Goal: Complete application form: Complete application form

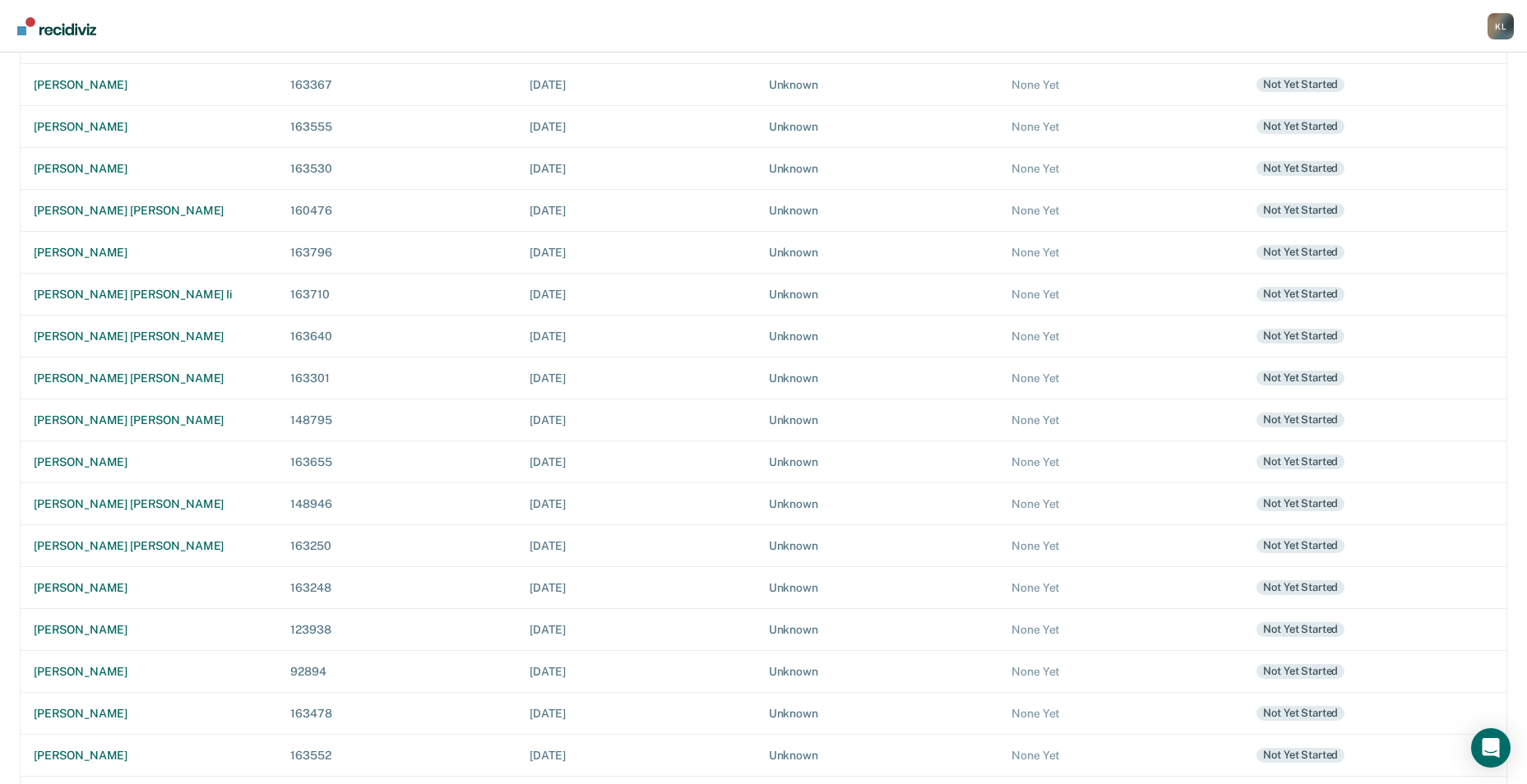
scroll to position [246, 0]
click at [95, 588] on div "[PERSON_NAME]" at bounding box center [148, 588] width 231 height 14
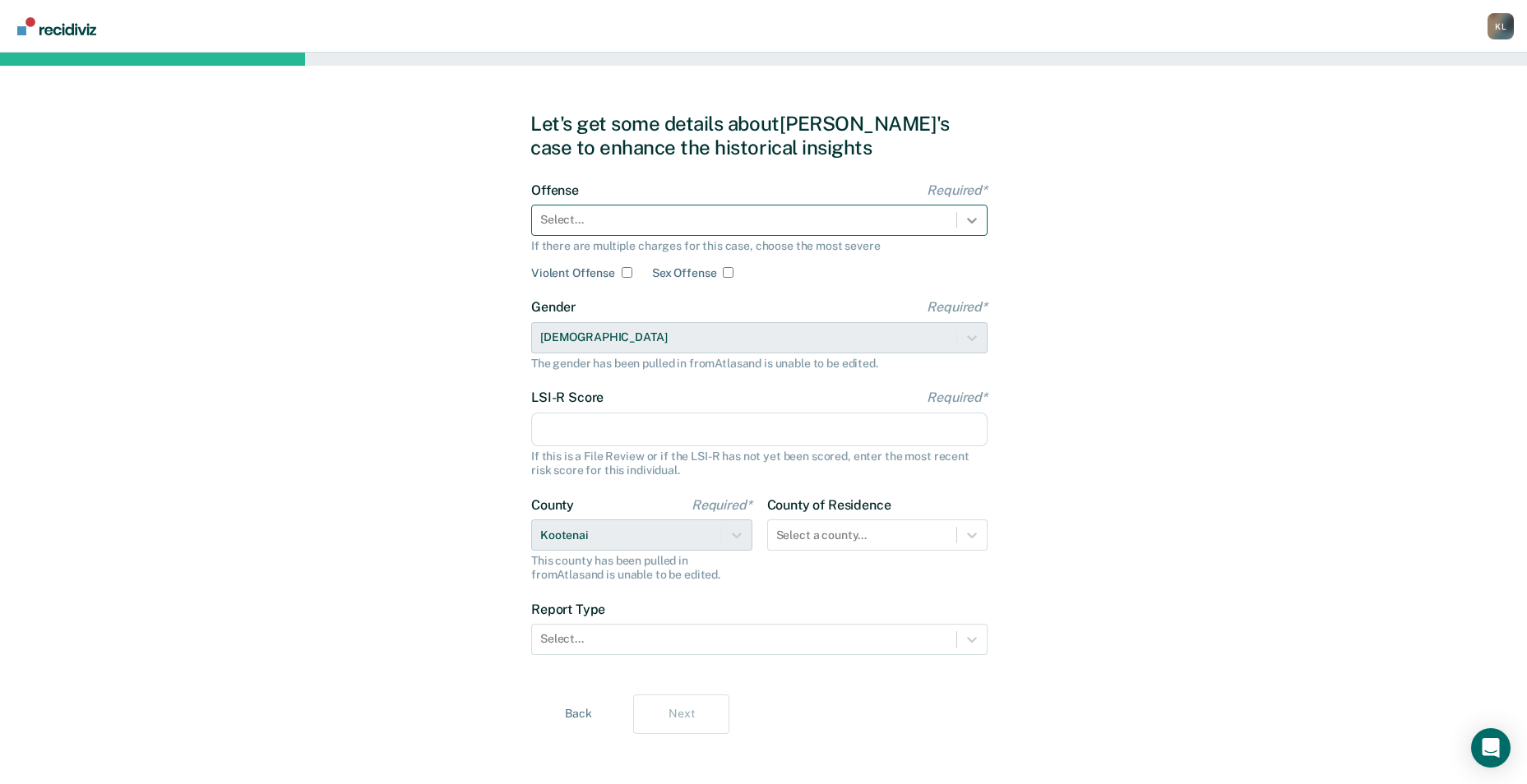
click at [968, 216] on icon at bounding box center [972, 220] width 17 height 17
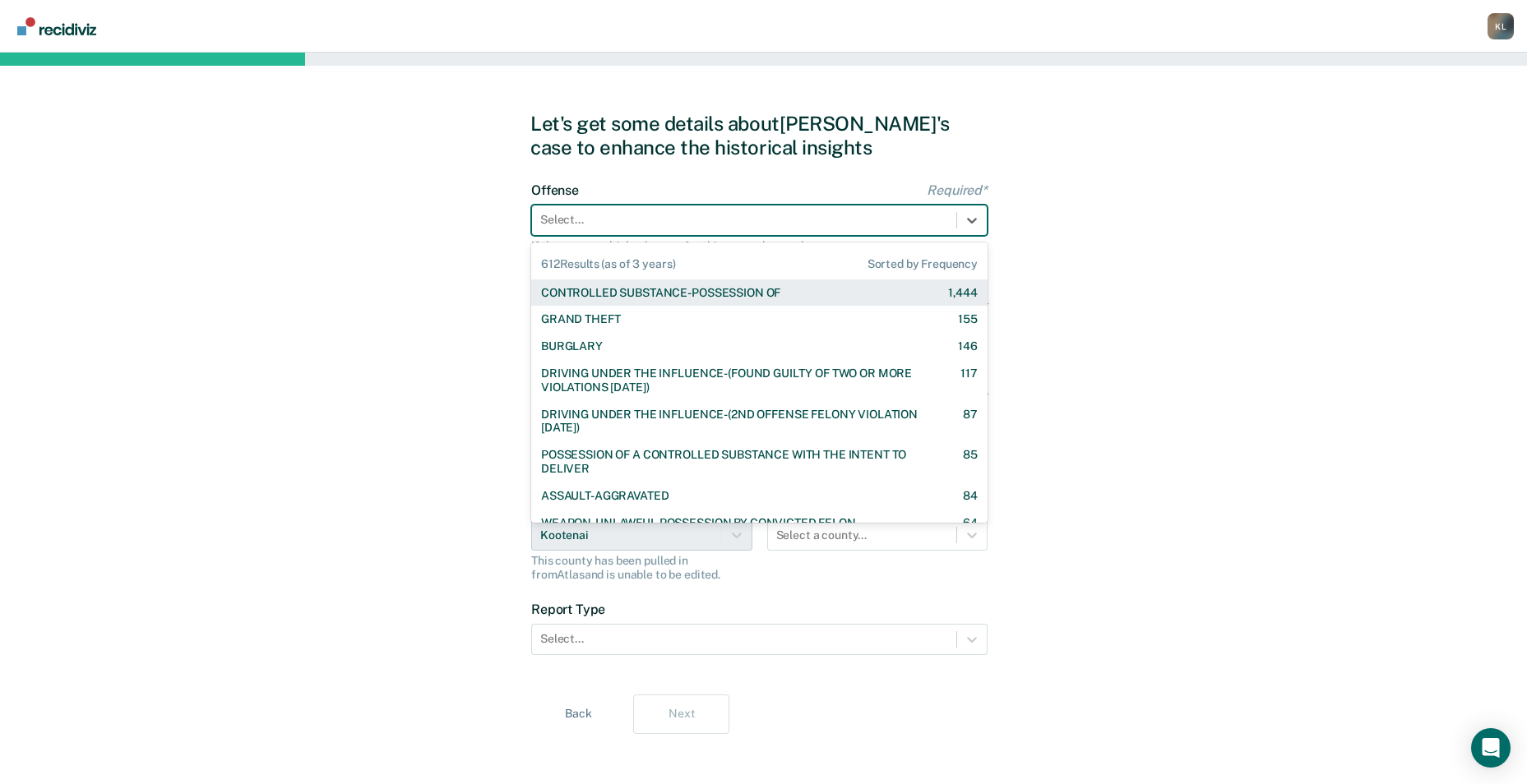
click at [797, 300] on div "CONTROLLED SUBSTANCE-POSSESSION OF 1,444" at bounding box center [760, 293] width 456 height 27
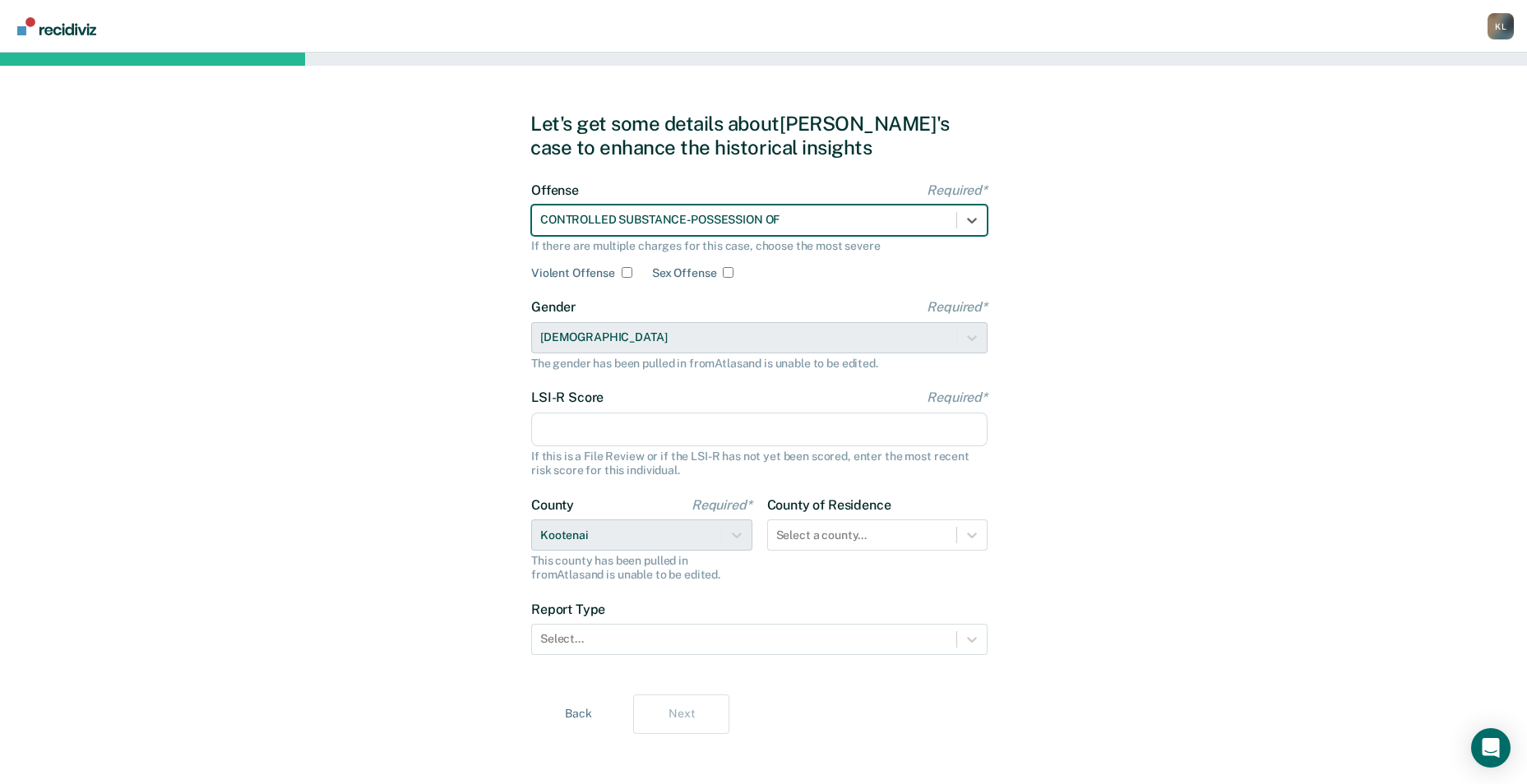
click at [617, 435] on input "LSI-R Score Required*" at bounding box center [760, 430] width 456 height 34
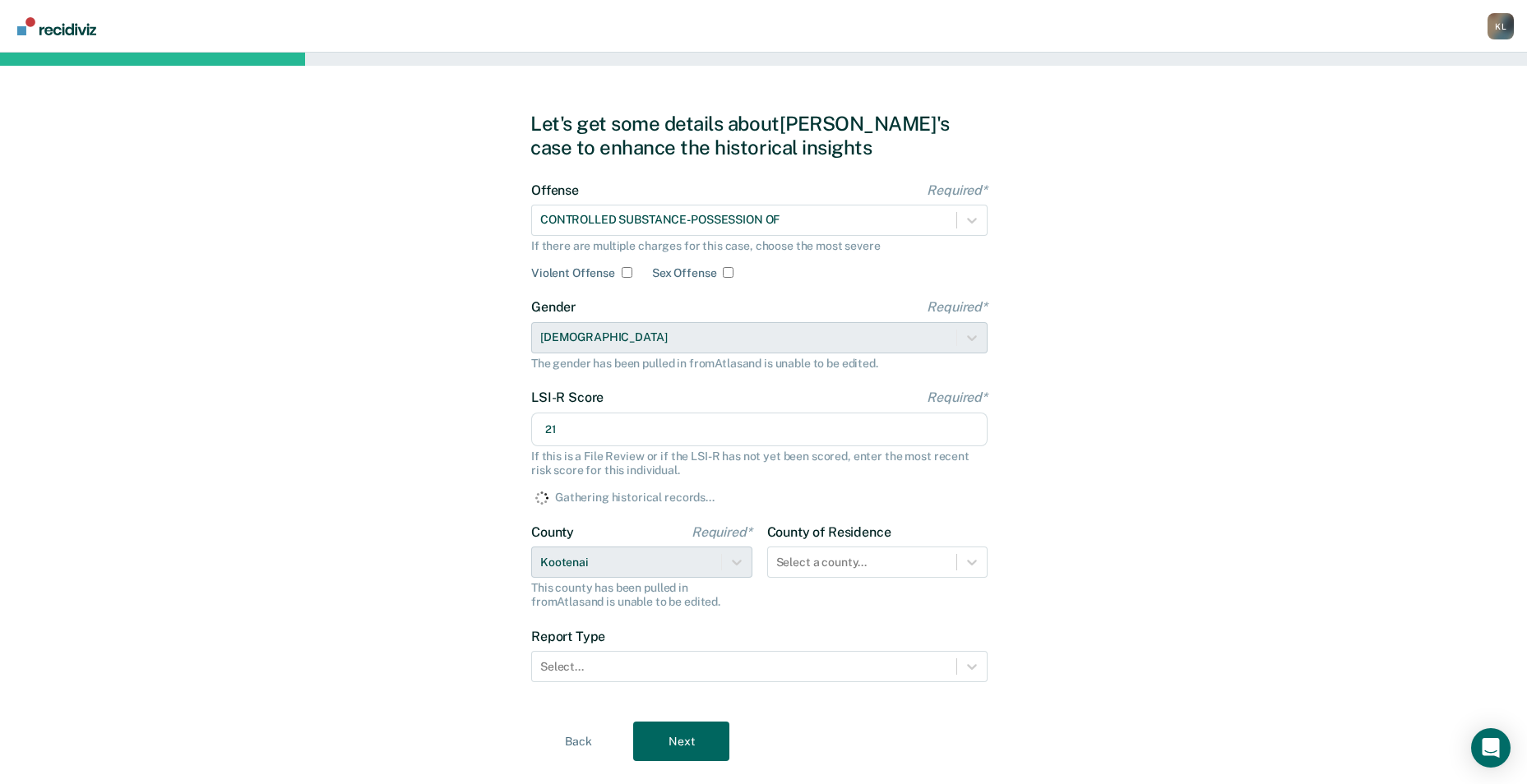
type input "21"
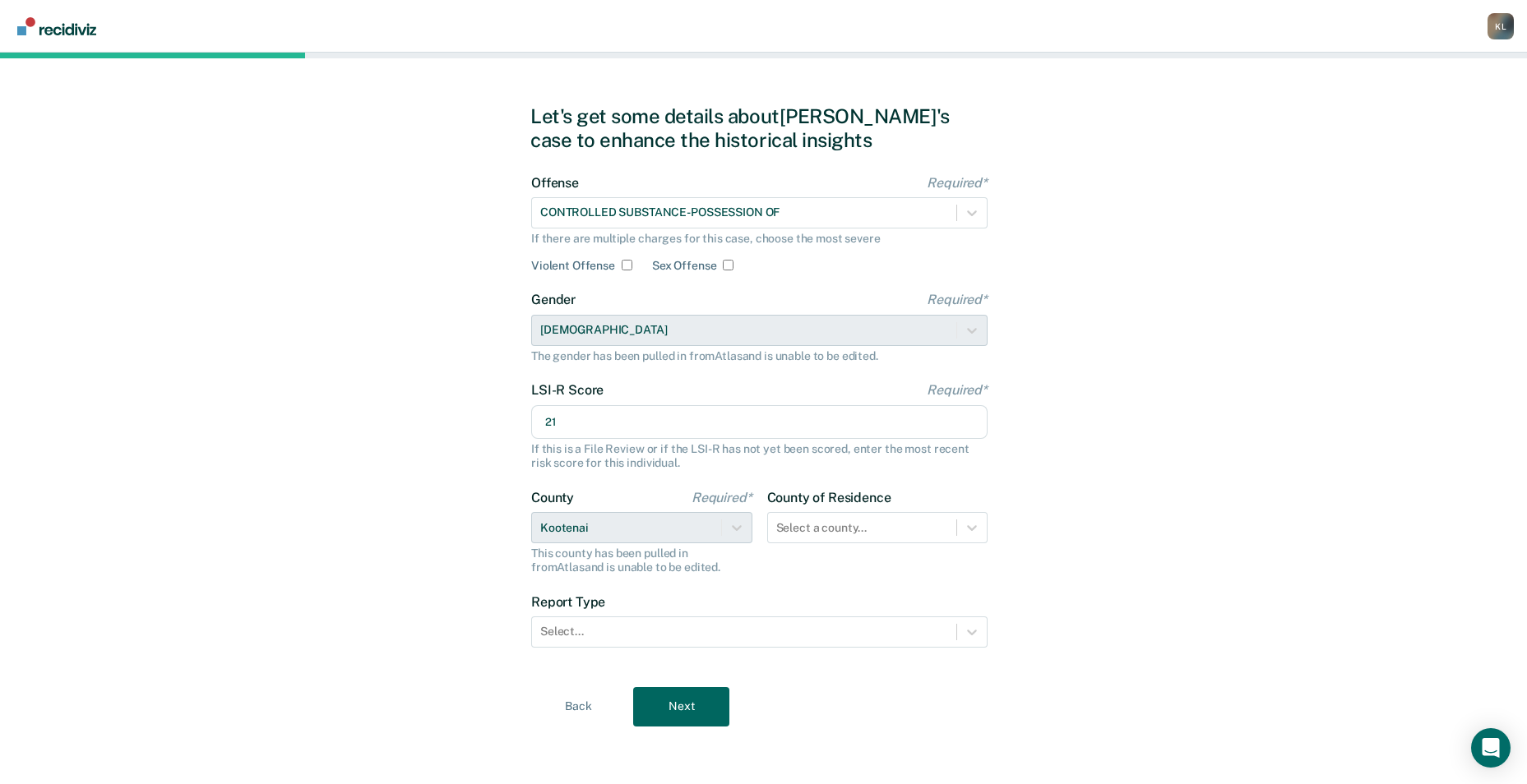
scroll to position [9, 0]
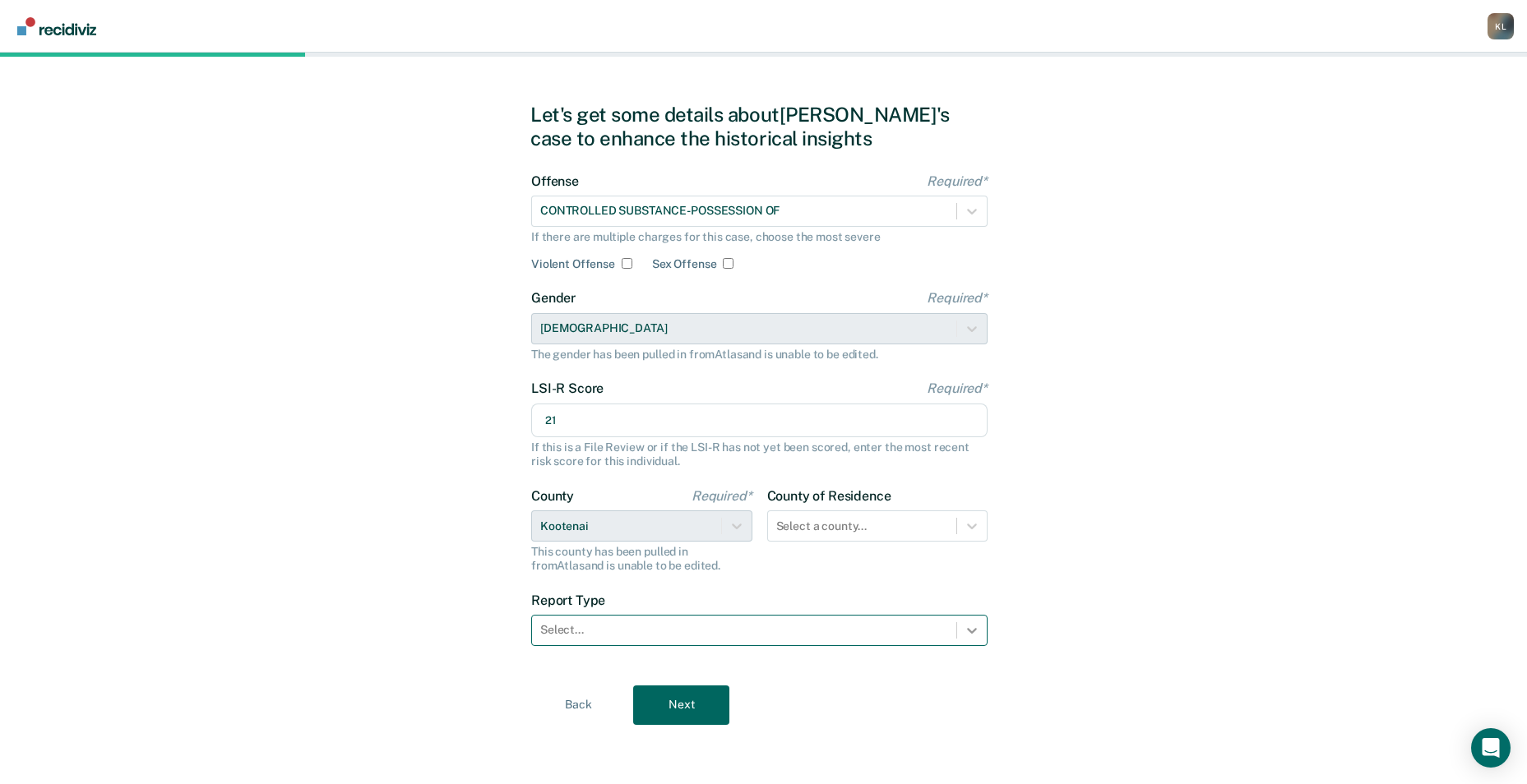
click at [963, 638] on div at bounding box center [972, 631] width 30 height 30
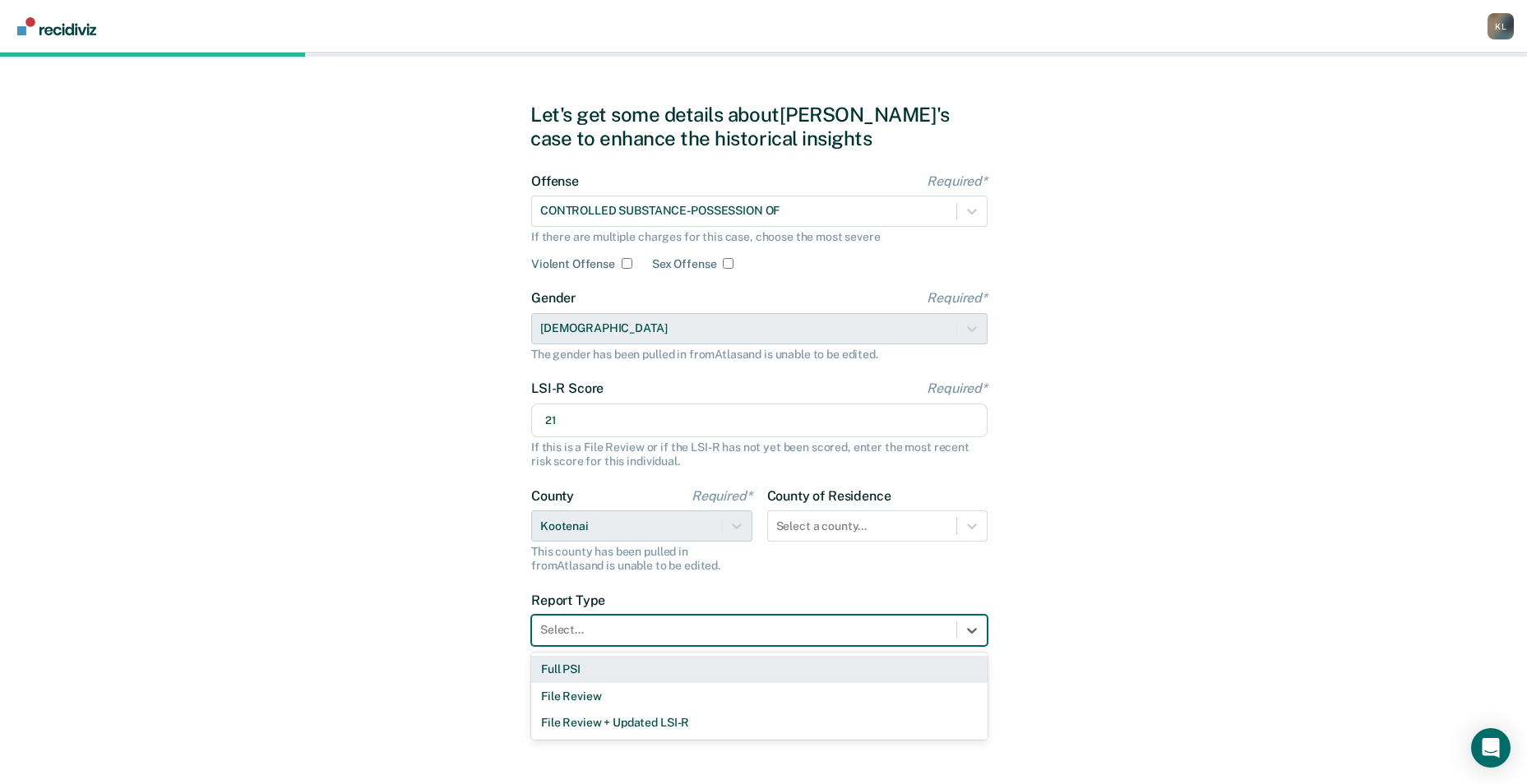
click at [556, 674] on div "Full PSI" at bounding box center [760, 669] width 456 height 27
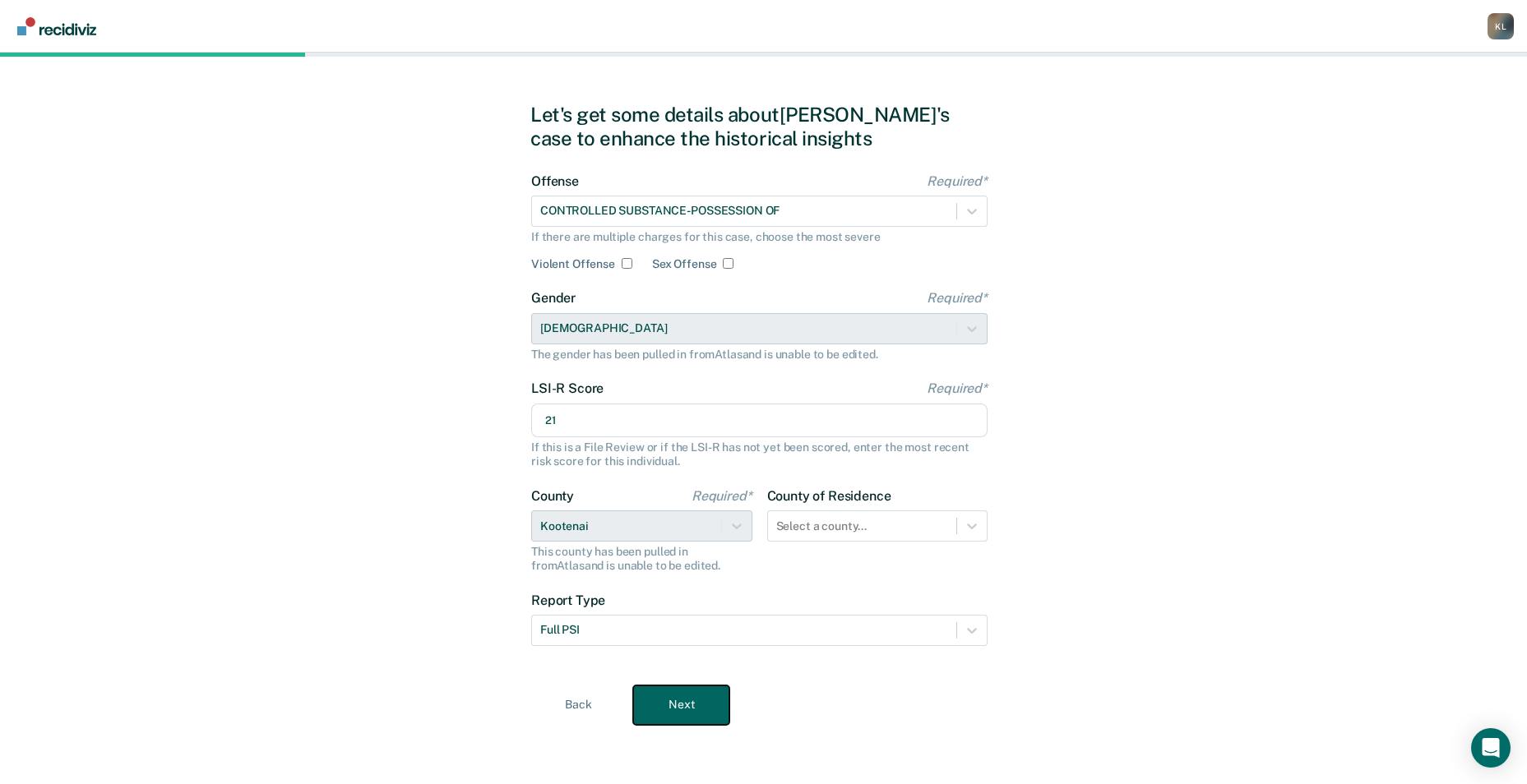
click at [672, 703] on button "Next" at bounding box center [681, 705] width 96 height 39
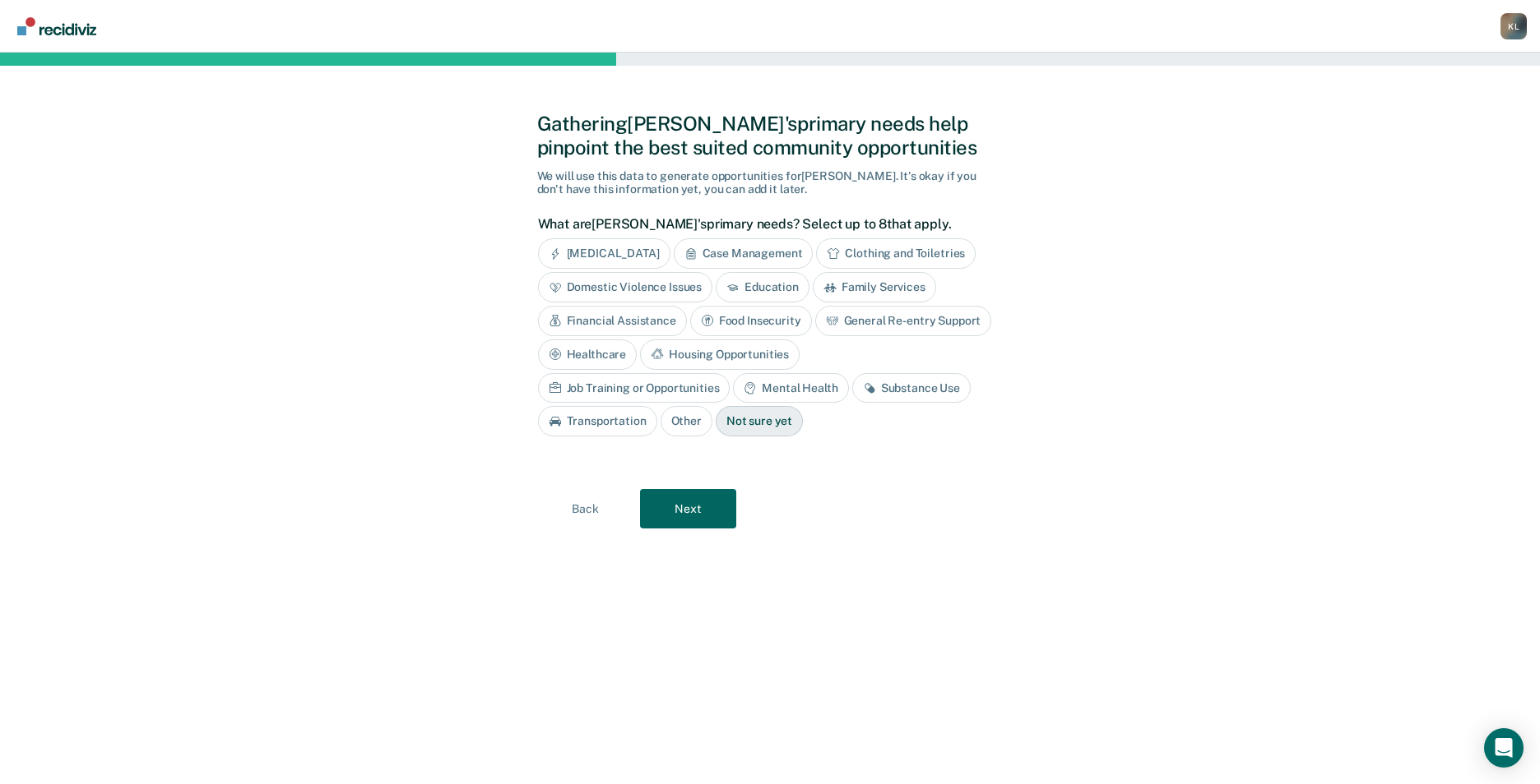
click at [733, 387] on div "Mental Health" at bounding box center [790, 388] width 115 height 31
click at [884, 392] on icon at bounding box center [888, 388] width 10 height 10
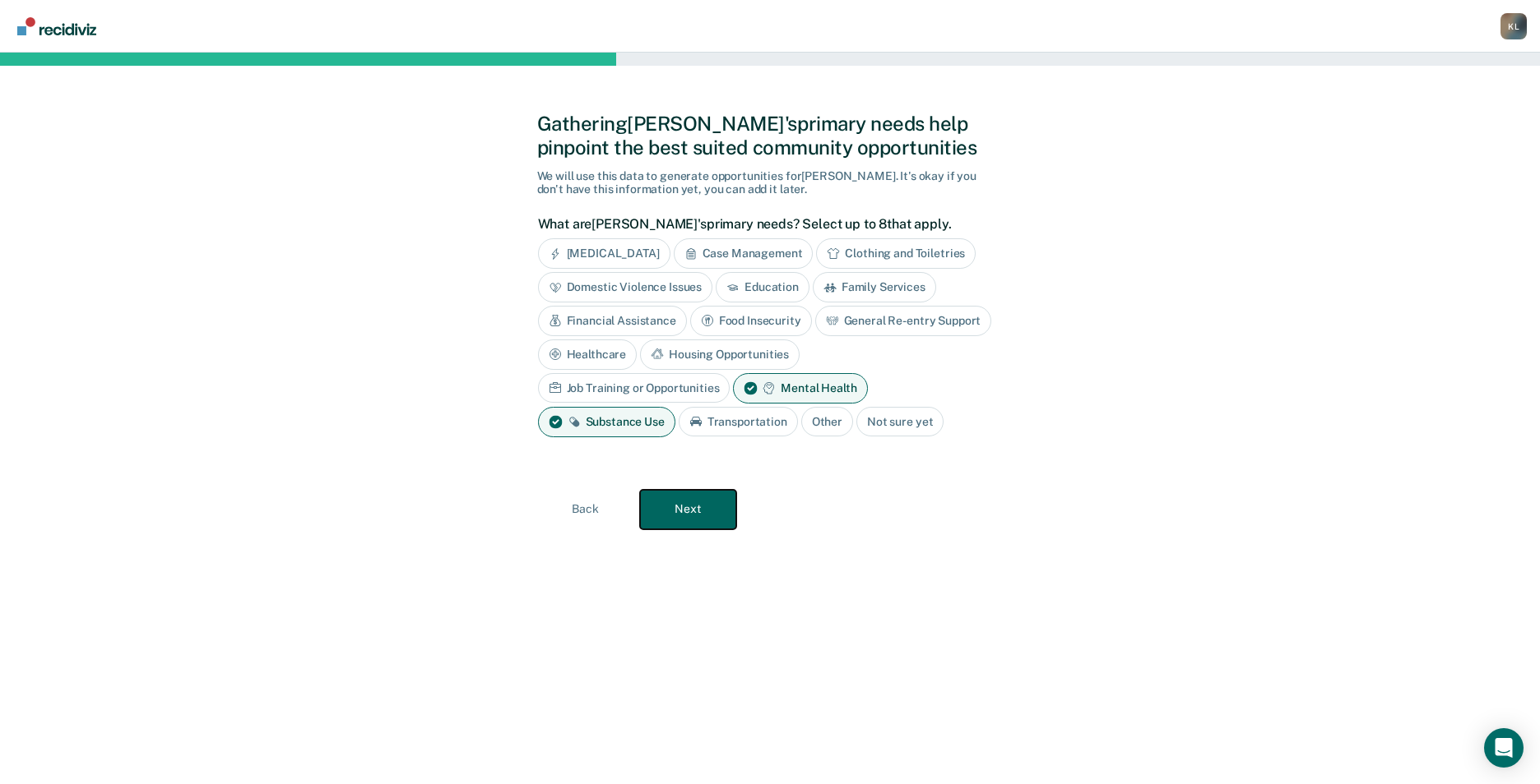
click at [711, 516] on button "Next" at bounding box center [688, 510] width 97 height 39
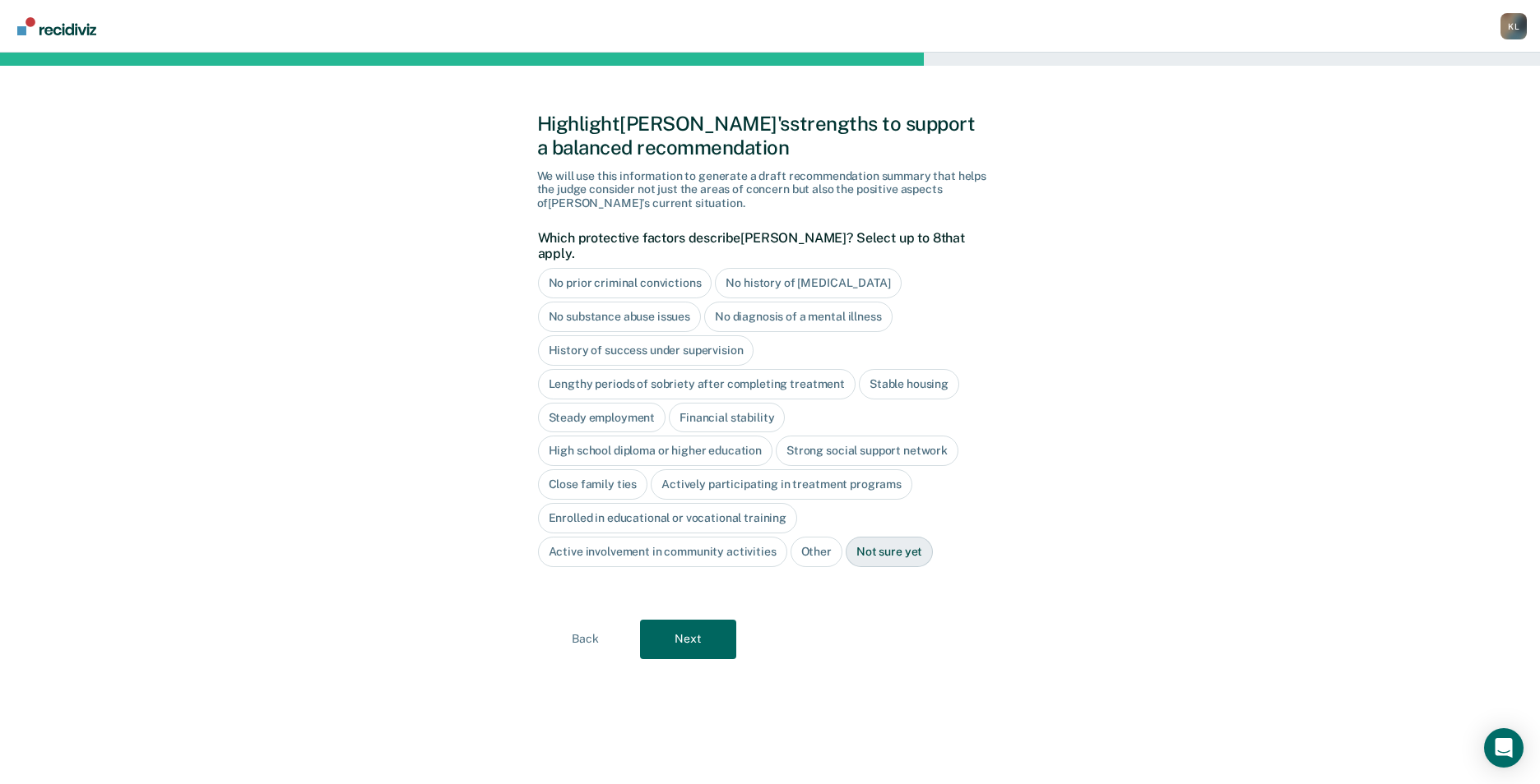
click at [770, 268] on div "No history of [MEDICAL_DATA]" at bounding box center [808, 283] width 186 height 31
click at [889, 369] on div "Stable housing" at bounding box center [909, 384] width 100 height 31
click at [721, 442] on div "High school diploma or higher education" at bounding box center [655, 452] width 235 height 31
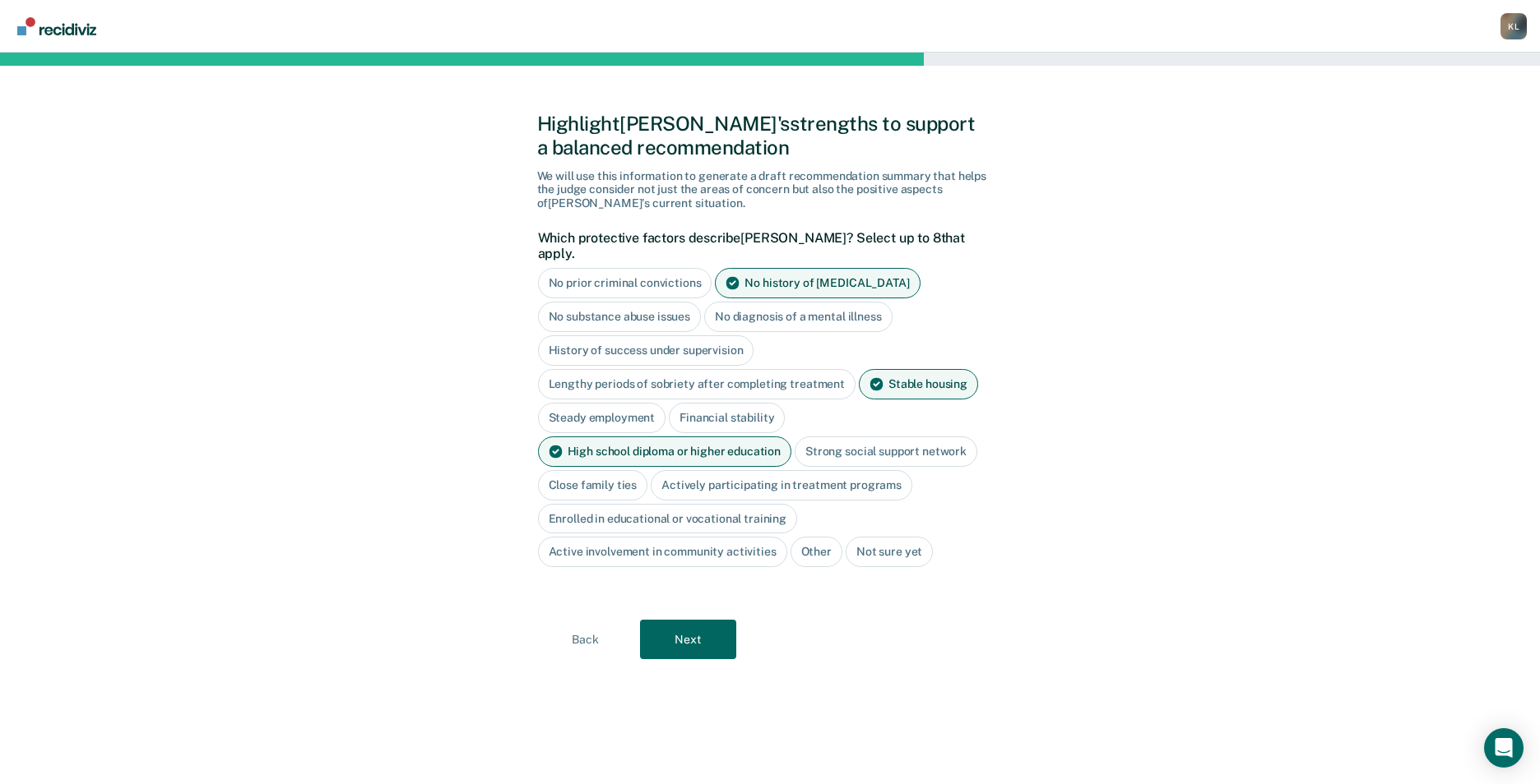
click at [880, 438] on div "Strong social support network" at bounding box center [886, 452] width 183 height 31
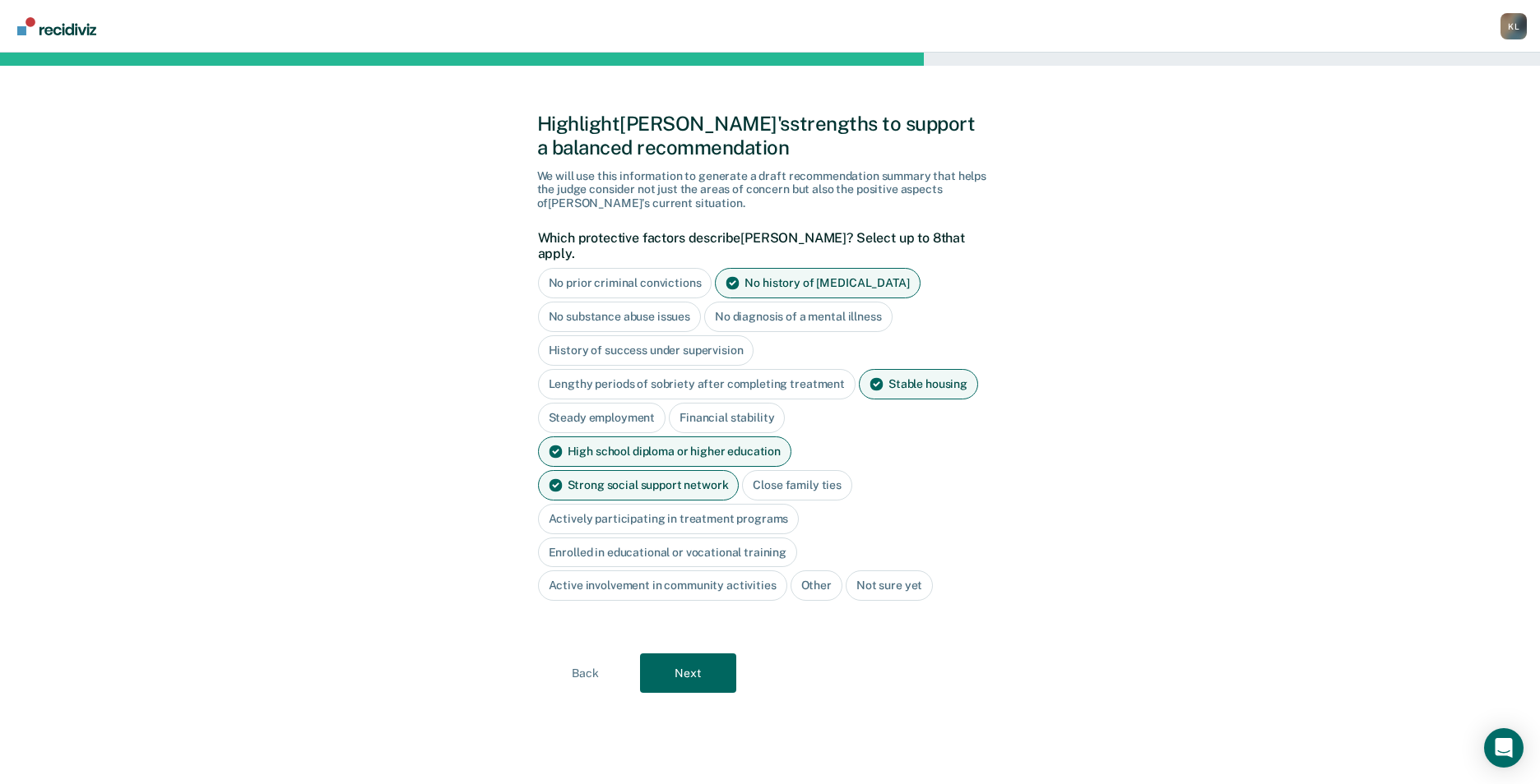
click at [740, 470] on div "Strong social support network" at bounding box center [639, 485] width 202 height 31
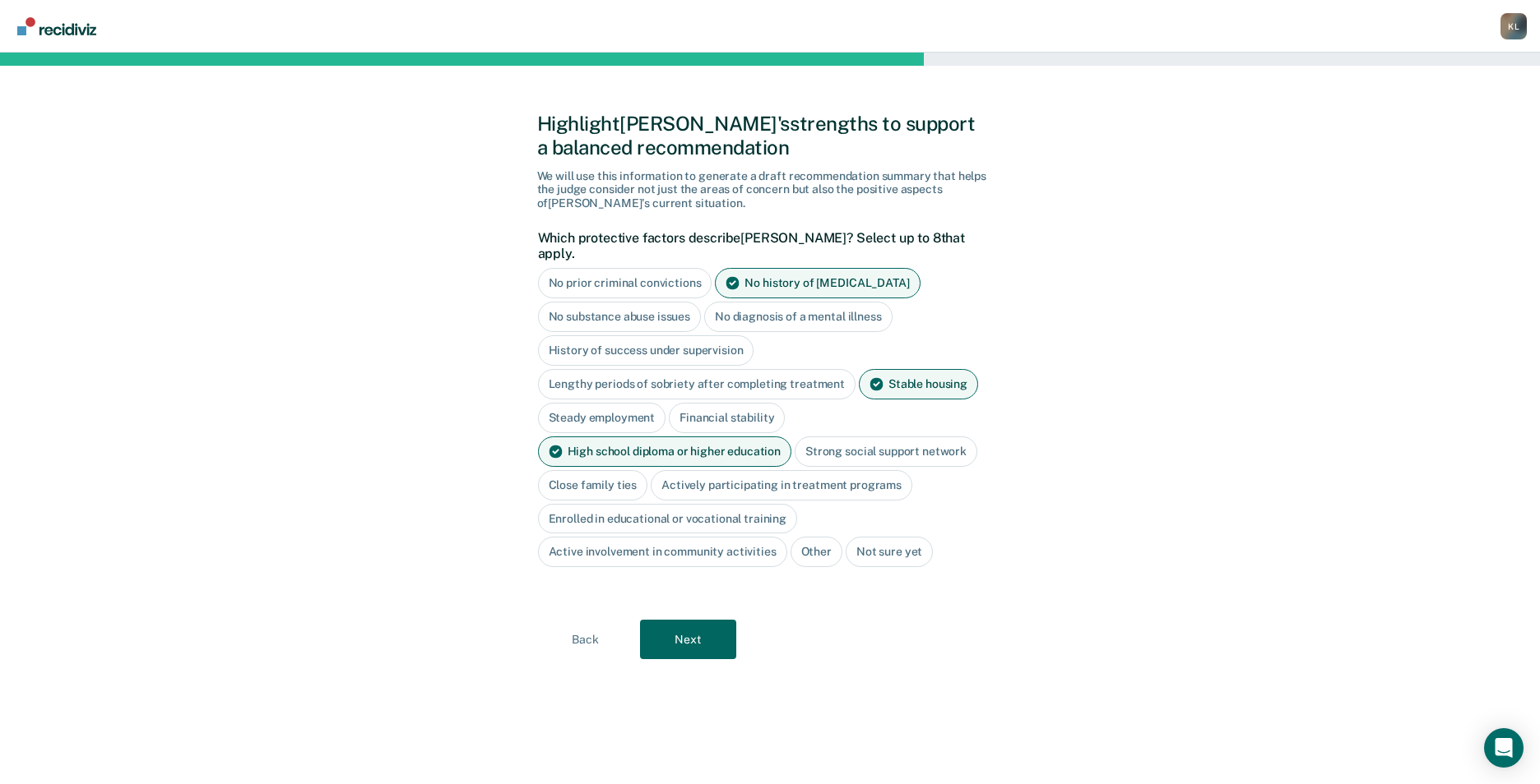
click at [624, 470] on div "Close family ties" at bounding box center [593, 485] width 111 height 31
click at [691, 638] on button "Next" at bounding box center [688, 639] width 97 height 39
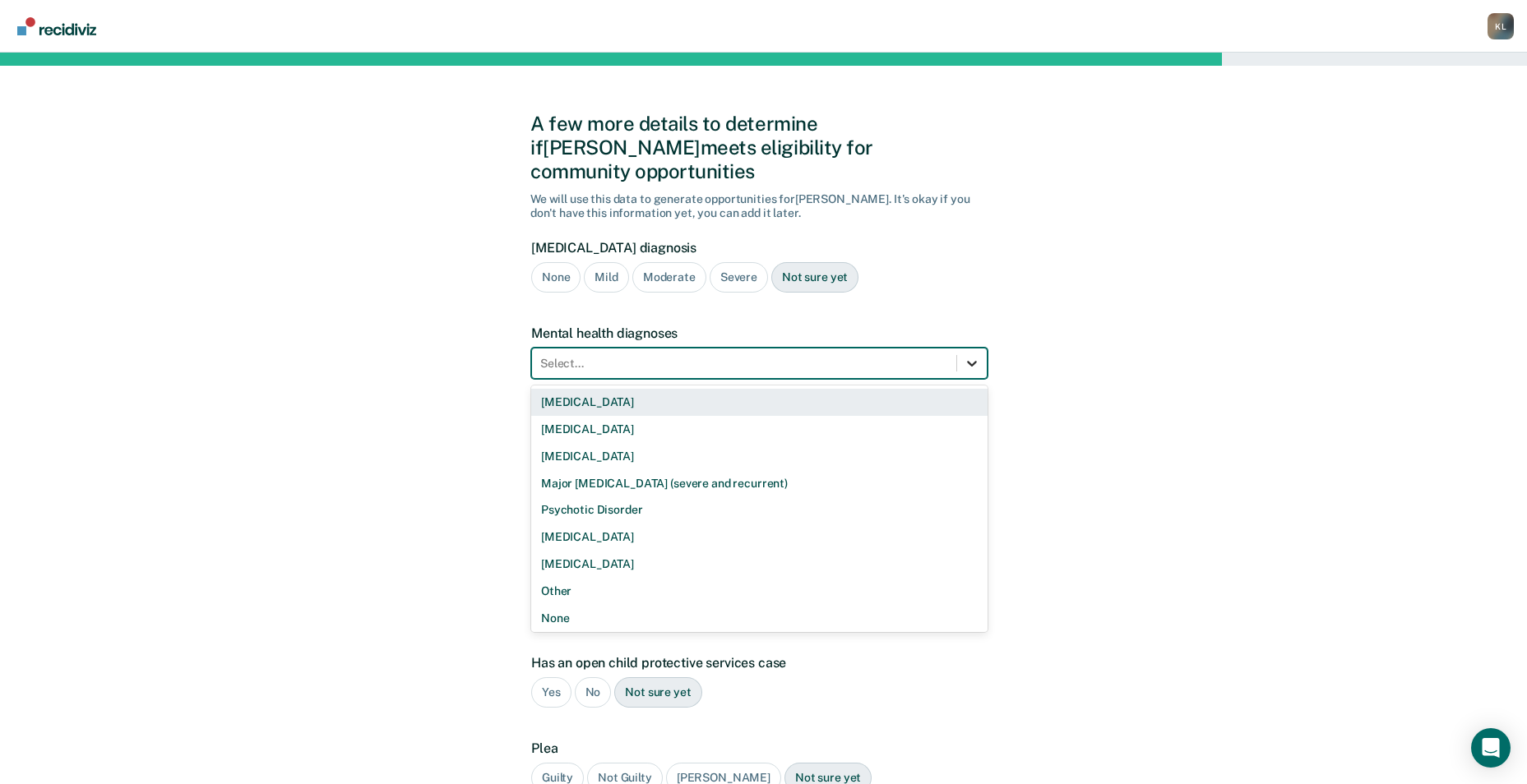
click at [967, 355] on icon at bounding box center [972, 363] width 17 height 17
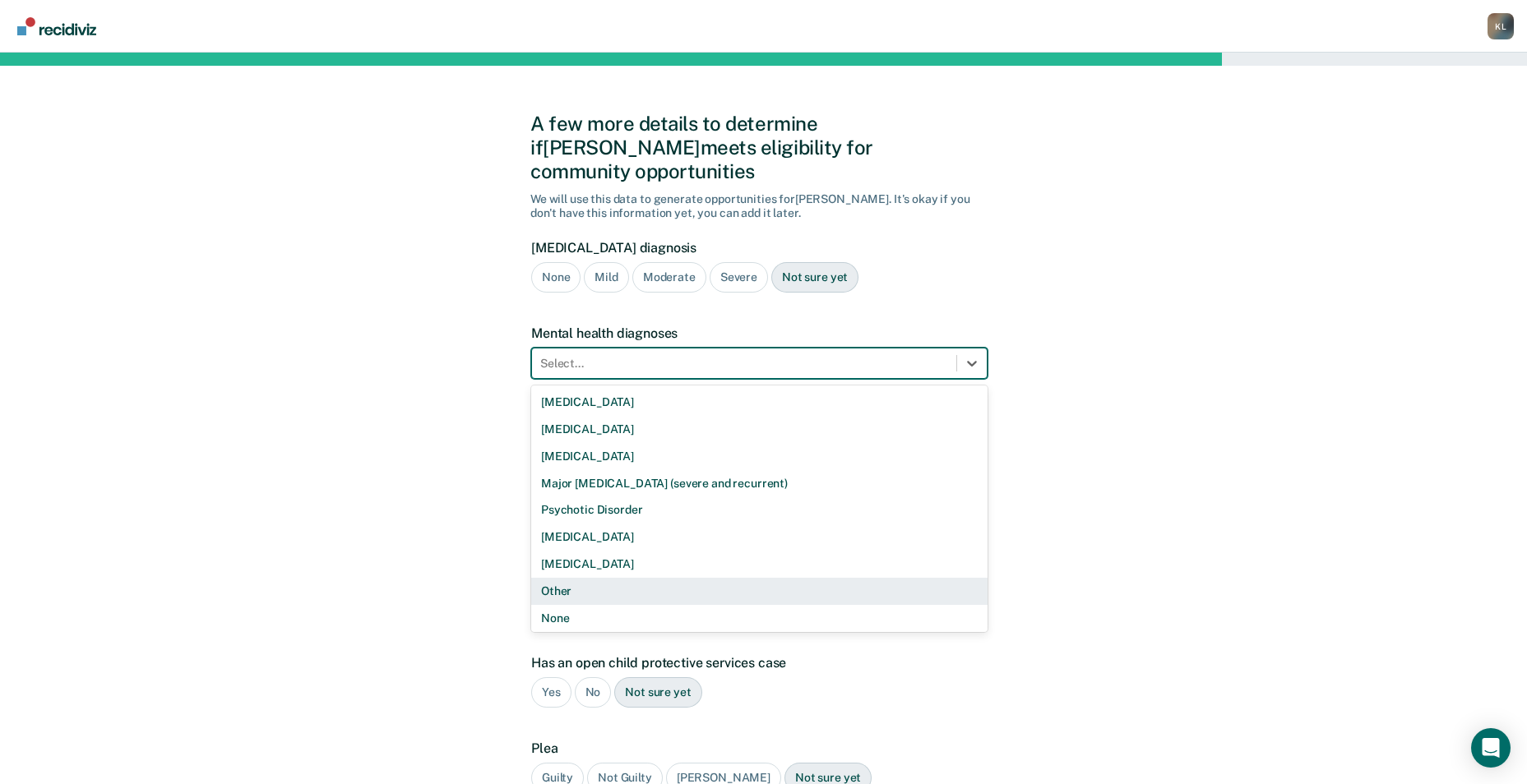
click at [551, 578] on div "Other" at bounding box center [760, 591] width 456 height 27
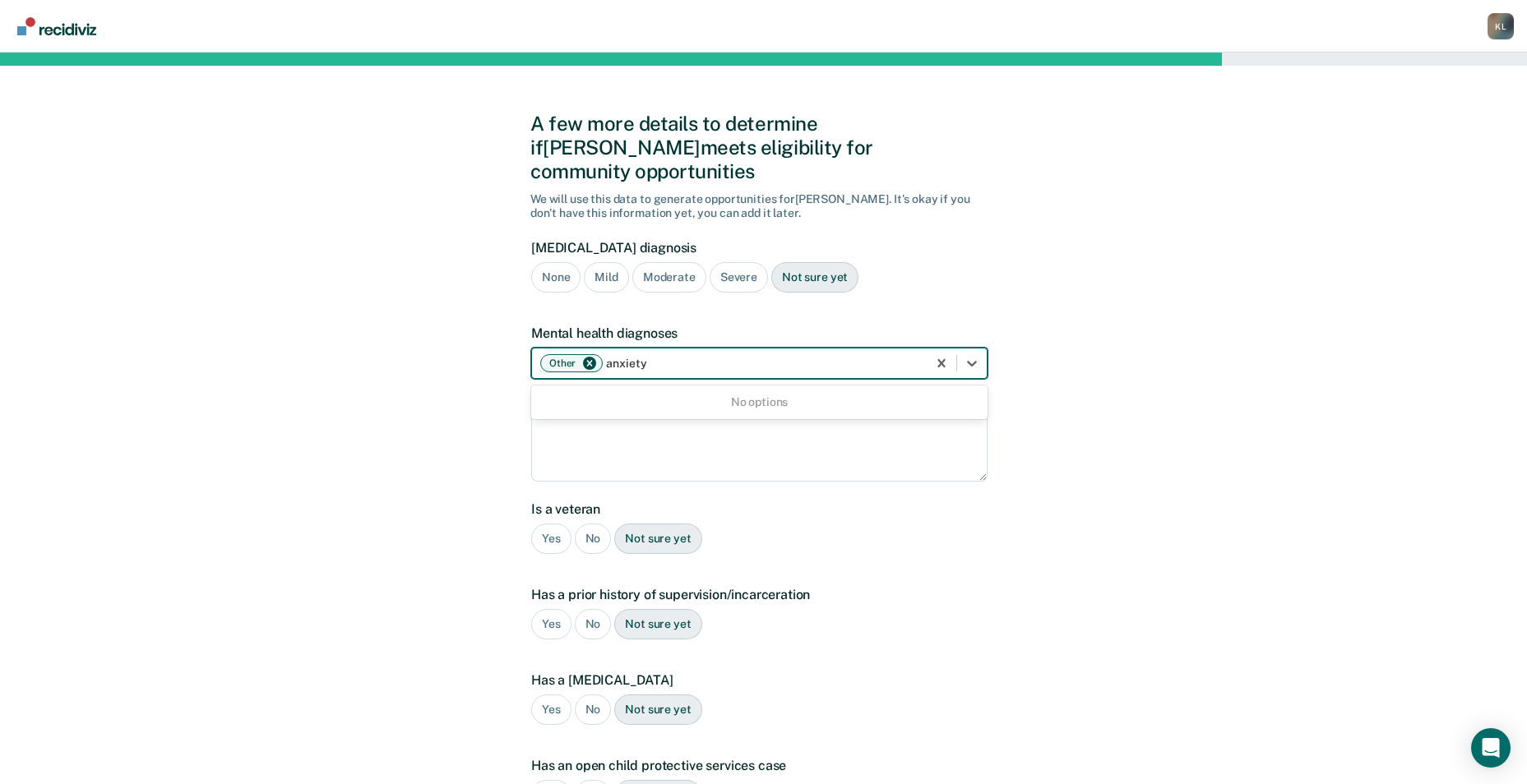
type input "anxiety"
click at [1187, 422] on div "A few more details to determine if [PERSON_NAME] meets eligibility for communit…" at bounding box center [763, 550] width 1527 height 994
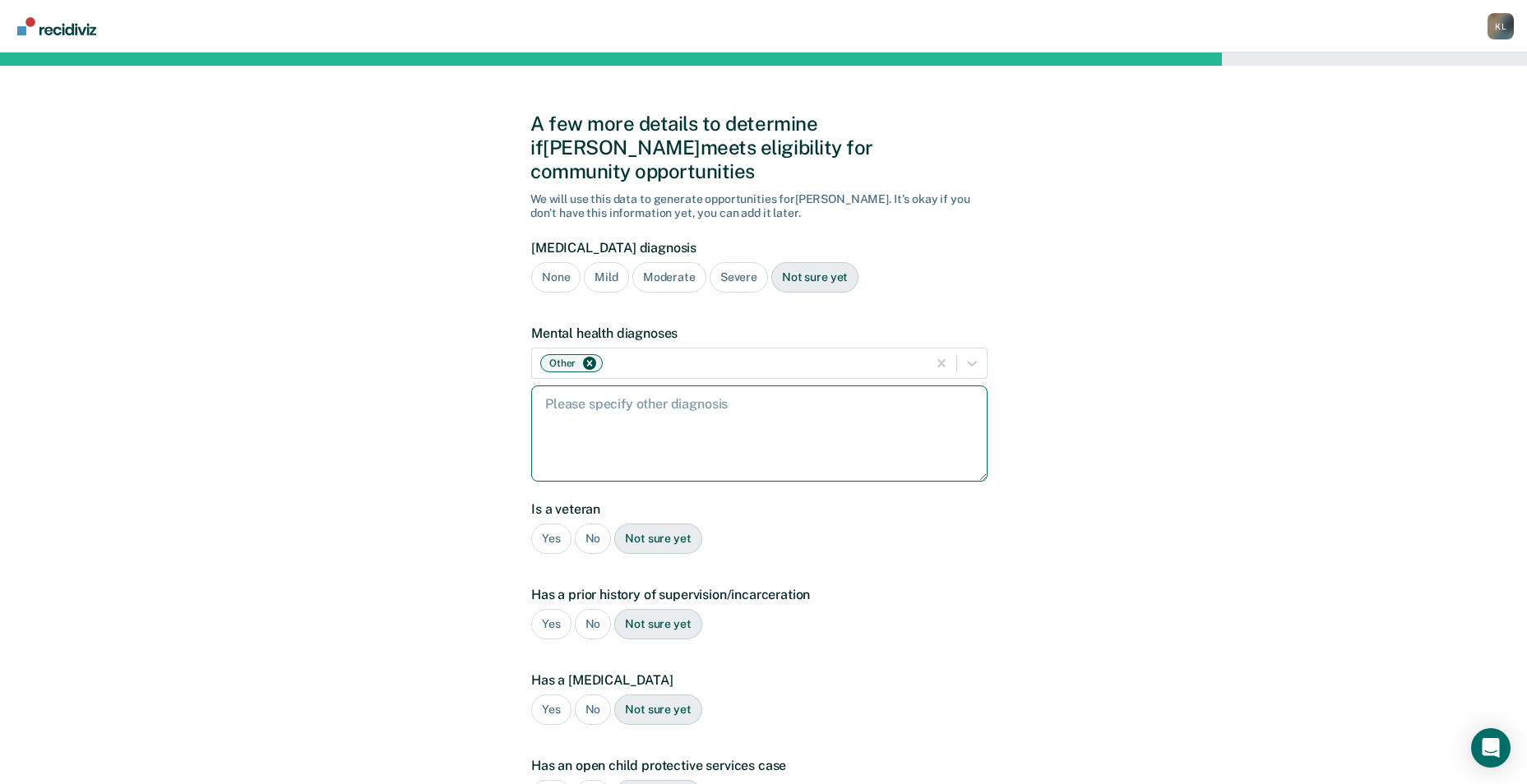
click at [687, 405] on textarea at bounding box center [760, 434] width 456 height 96
type textarea "anxiety"
click at [586, 524] on div "No" at bounding box center [593, 538] width 37 height 31
click at [586, 609] on div "No" at bounding box center [593, 624] width 37 height 31
click at [589, 695] on div "No" at bounding box center [593, 709] width 37 height 31
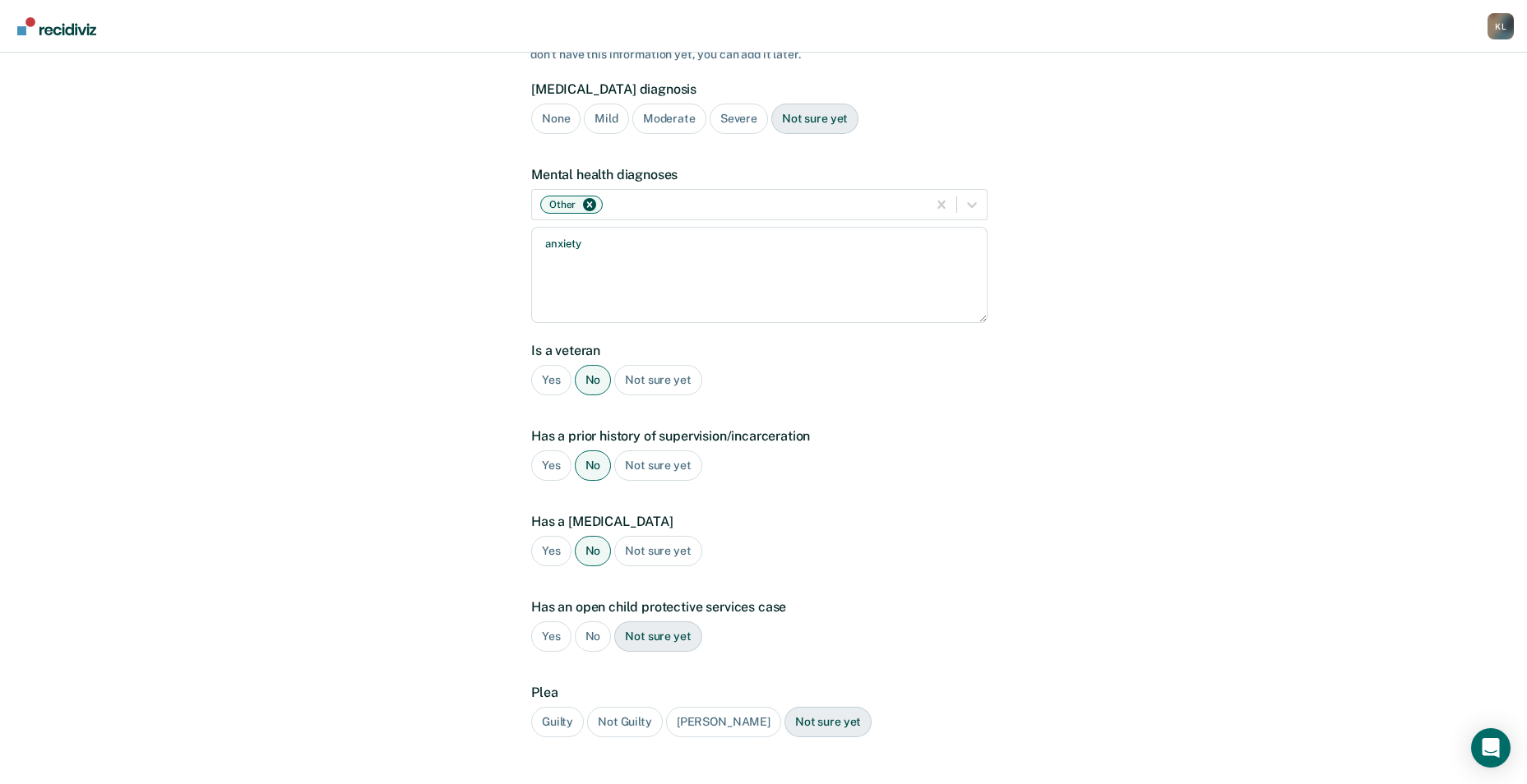
scroll to position [165, 0]
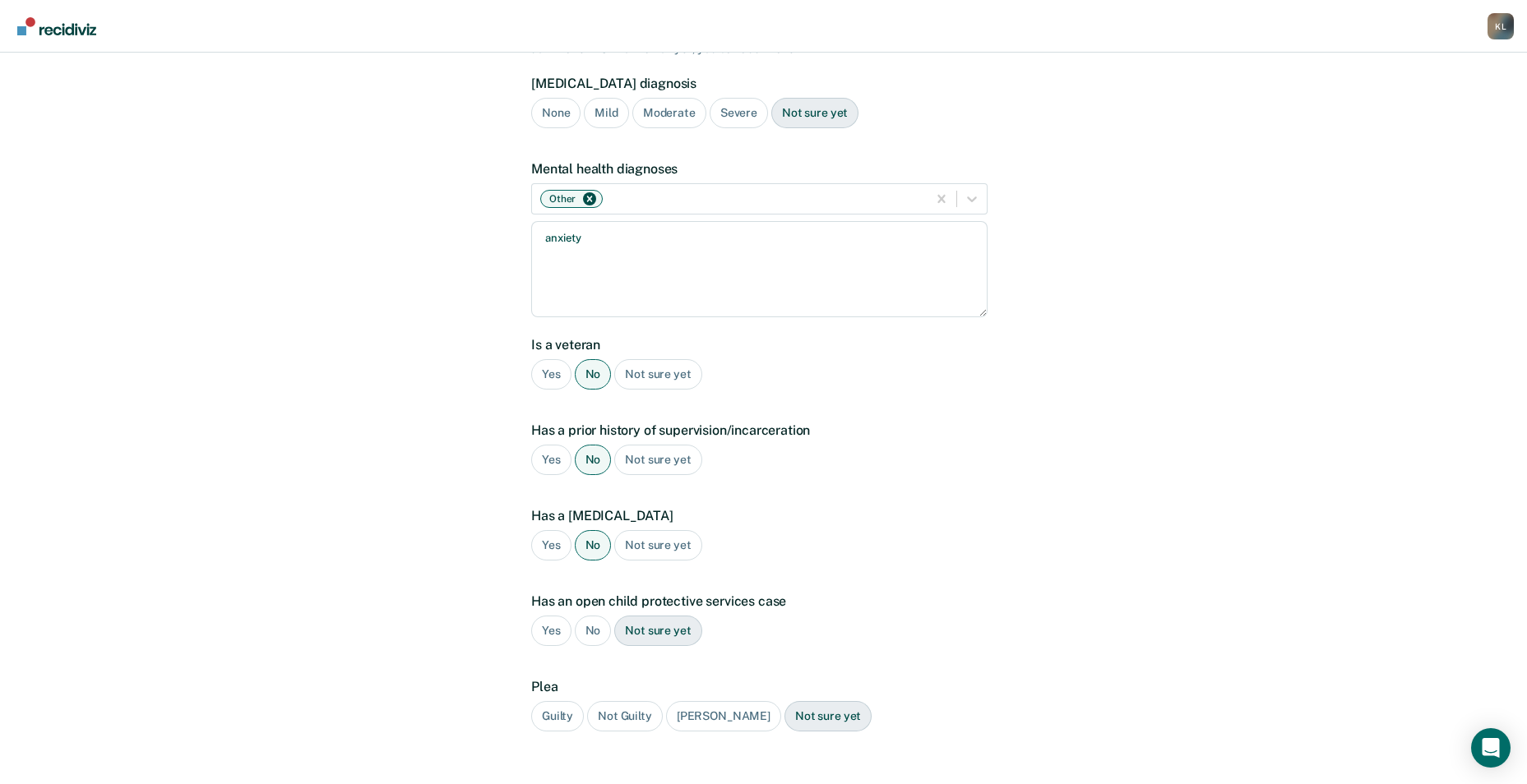
drag, startPoint x: 591, startPoint y: 616, endPoint x: 588, endPoint y: 643, distance: 27.2
click at [591, 616] on div "No" at bounding box center [593, 631] width 37 height 31
click at [560, 702] on div "Guilty" at bounding box center [558, 716] width 53 height 31
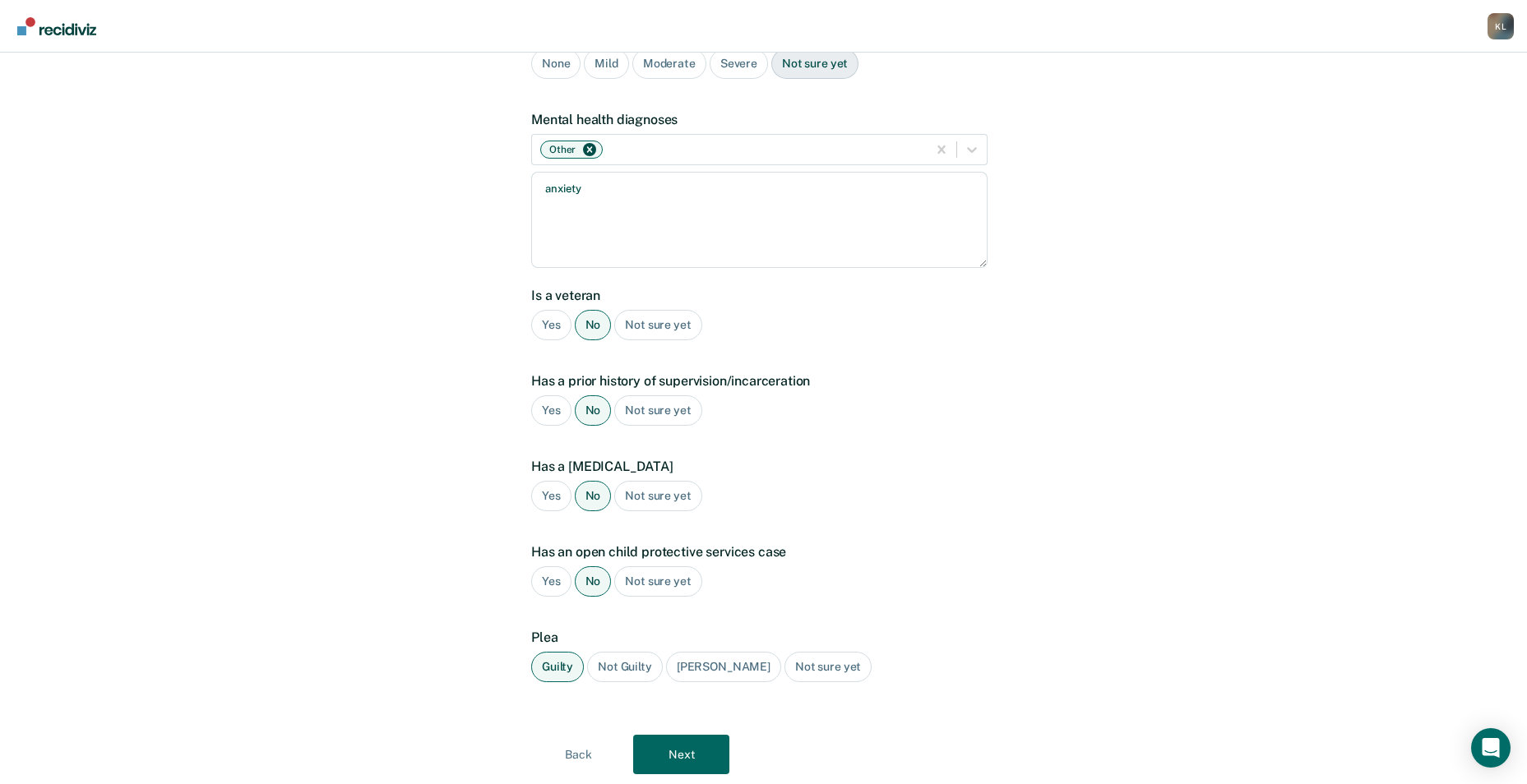
scroll to position [239, 0]
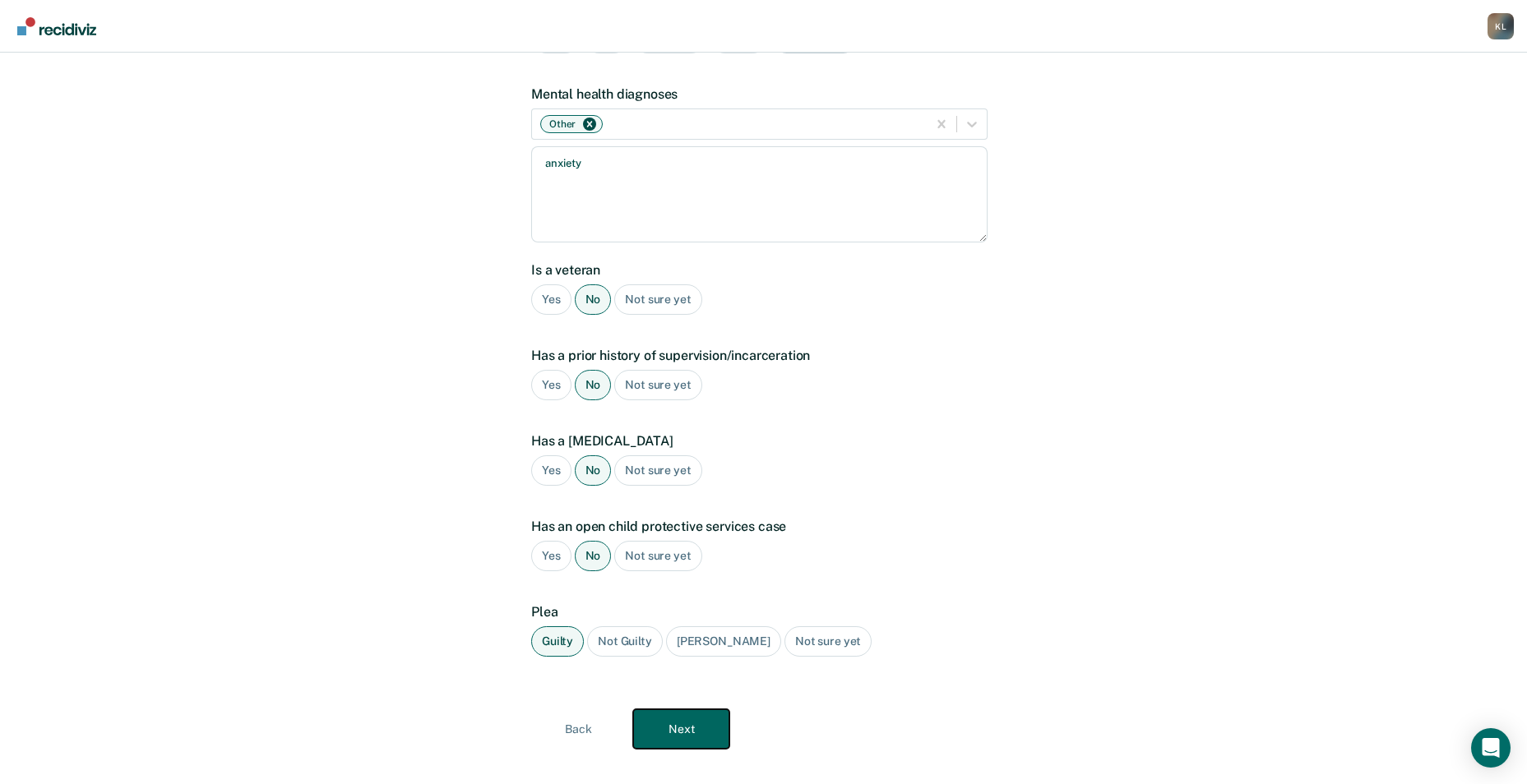
click at [710, 709] on button "Next" at bounding box center [681, 729] width 96 height 39
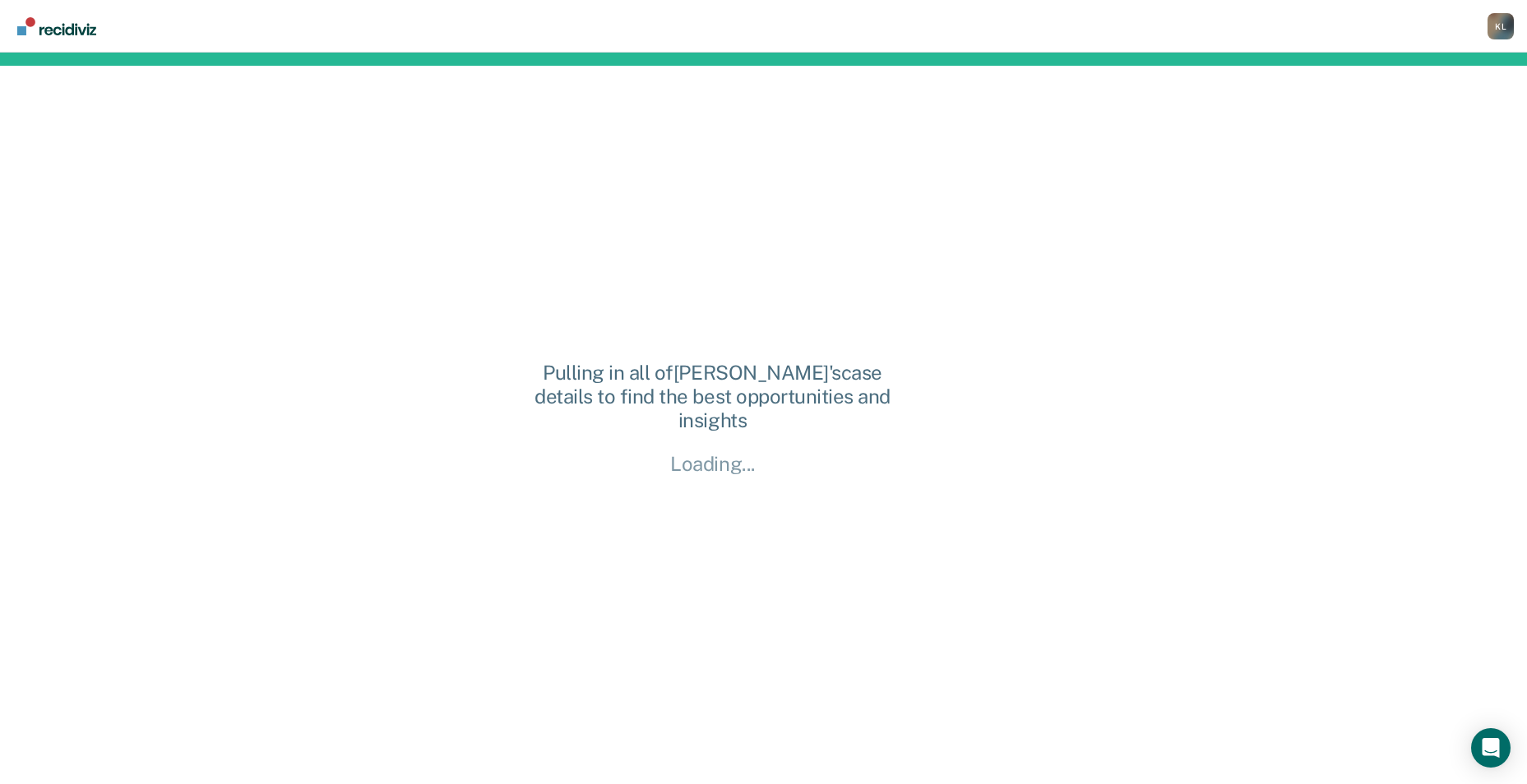
scroll to position [0, 0]
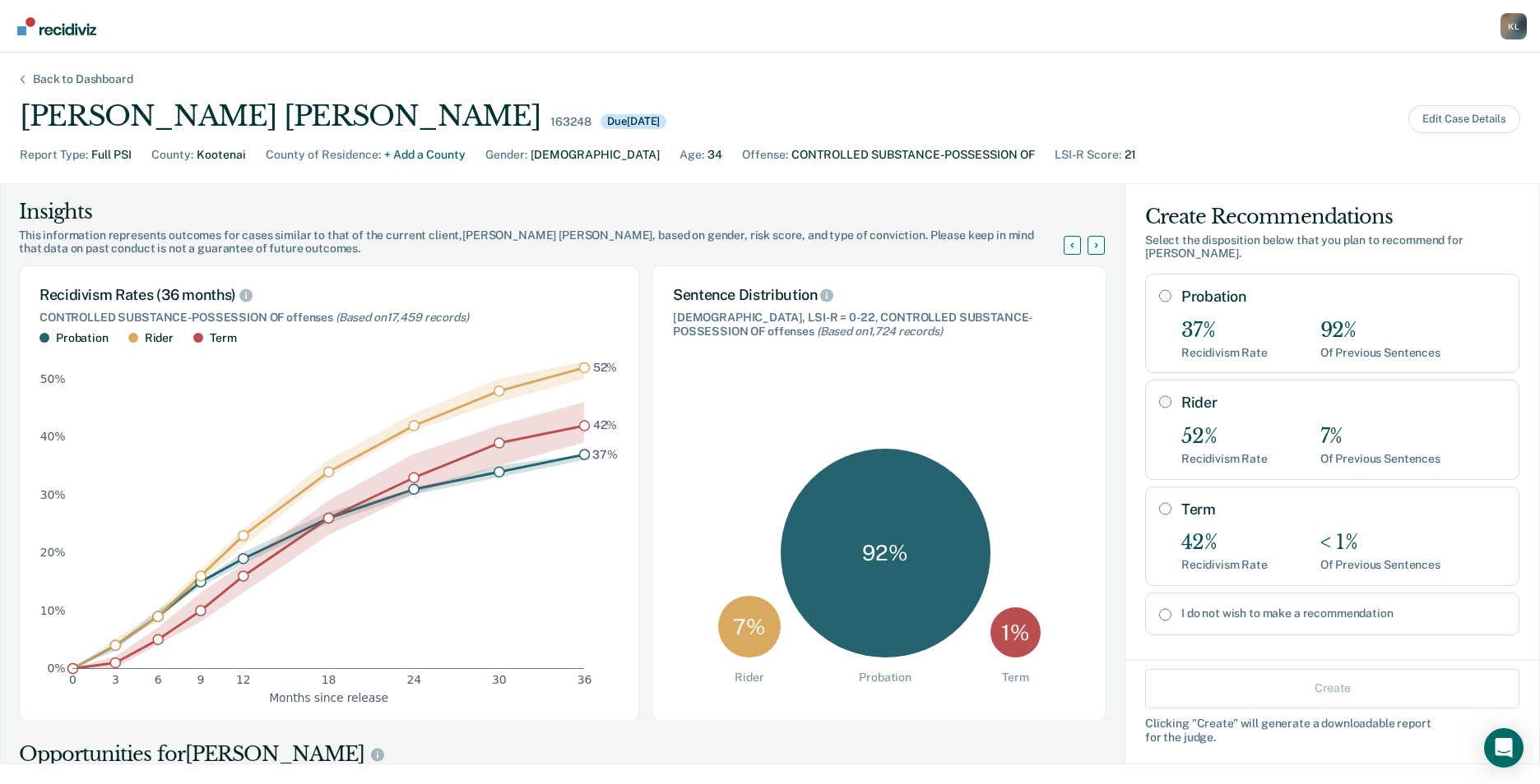
click at [1159, 289] on input "Probation" at bounding box center [1165, 296] width 12 height 13
radio input "true"
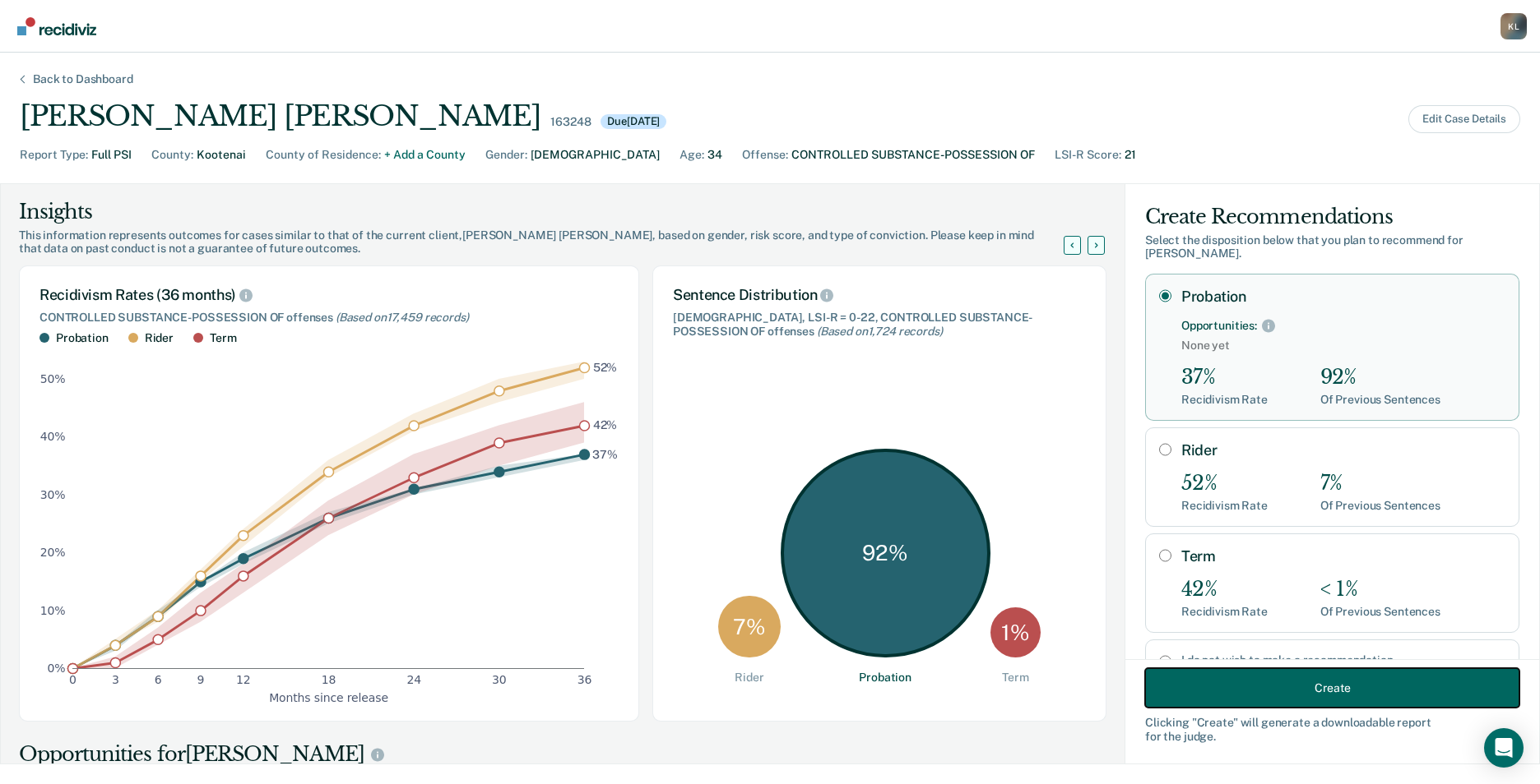
click at [1220, 698] on button "Create" at bounding box center [1332, 688] width 375 height 39
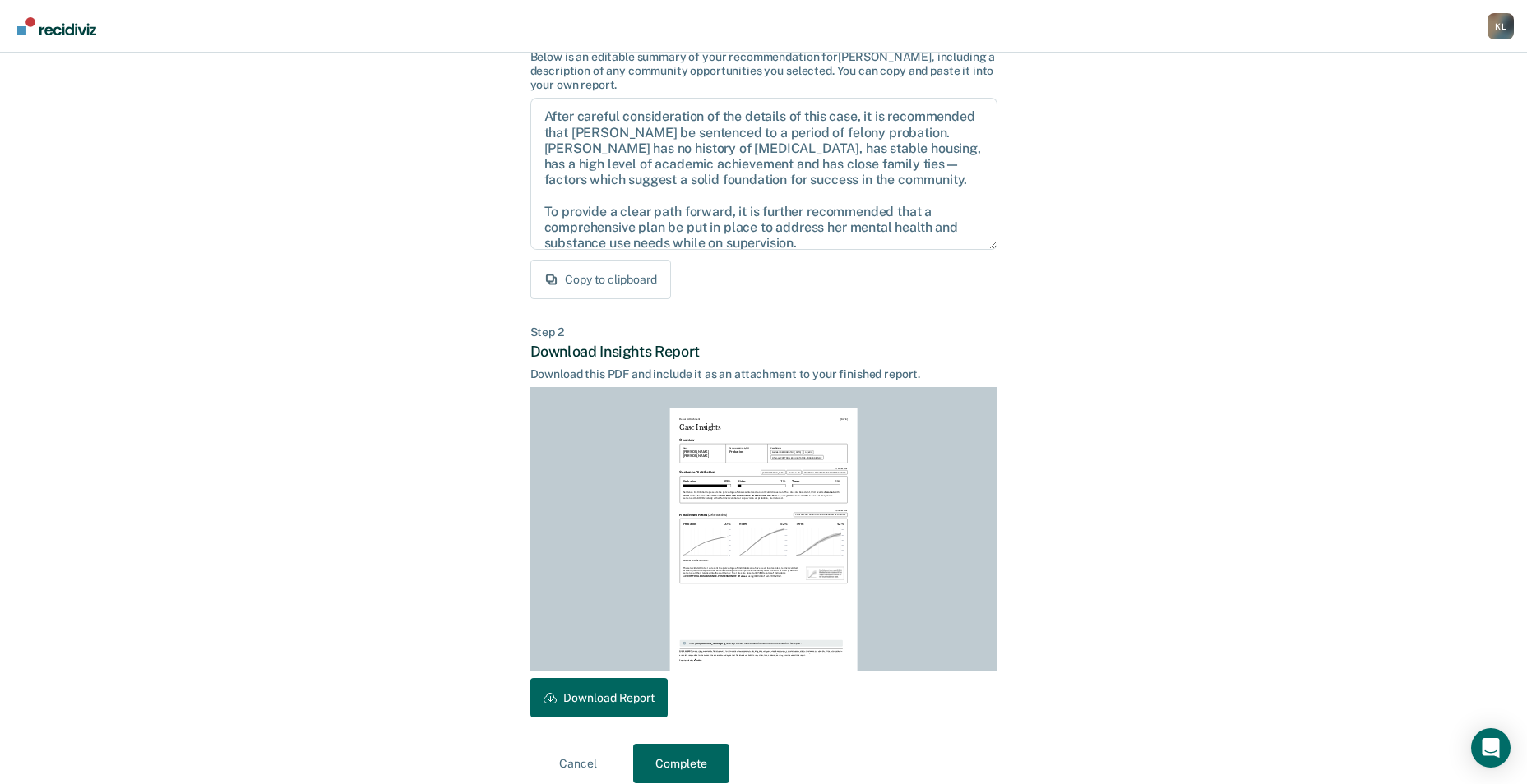
scroll to position [153, 0]
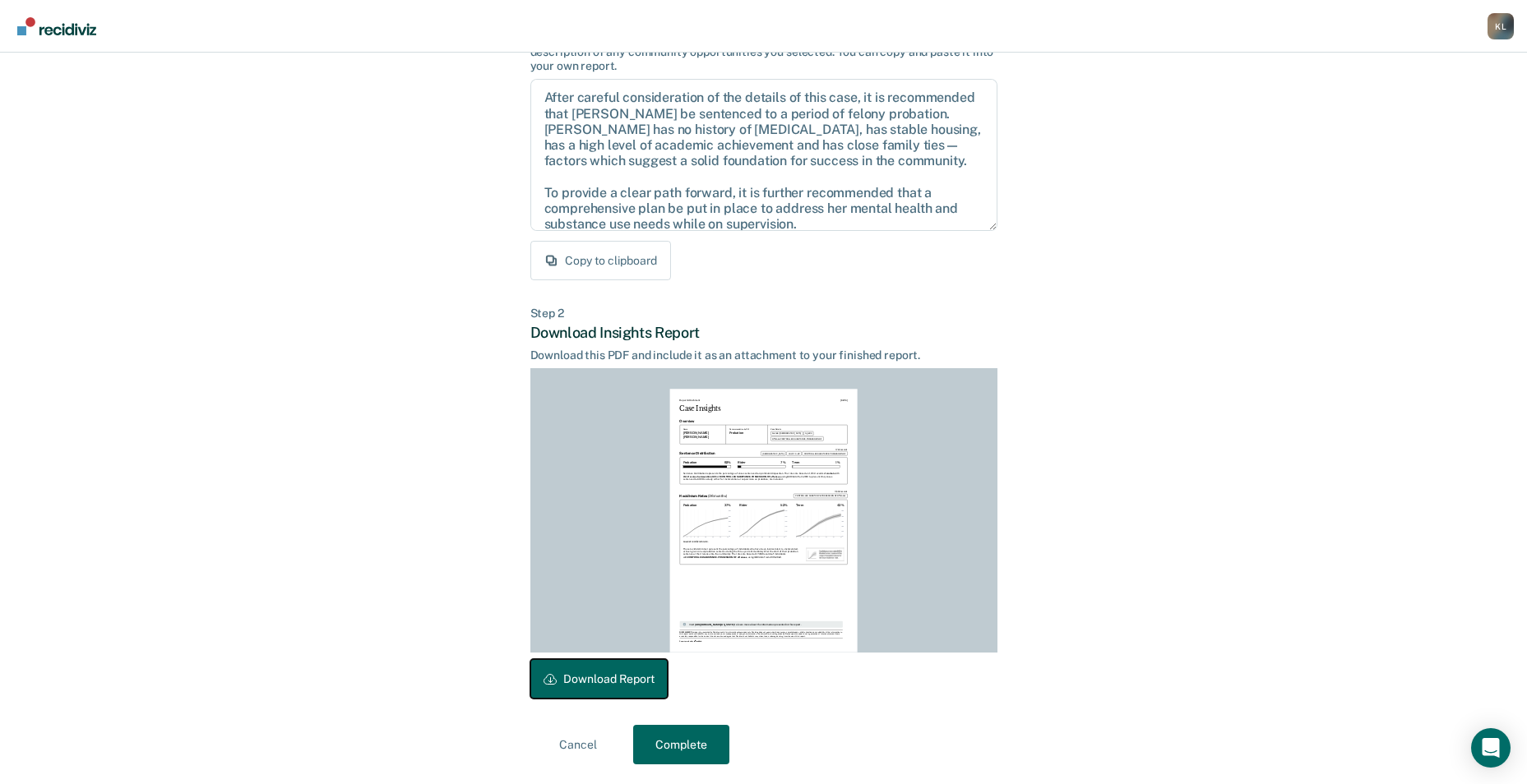
click at [599, 678] on button "Download Report" at bounding box center [599, 679] width 138 height 39
click at [664, 745] on button "Complete" at bounding box center [681, 745] width 96 height 39
